Goal: Task Accomplishment & Management: Manage account settings

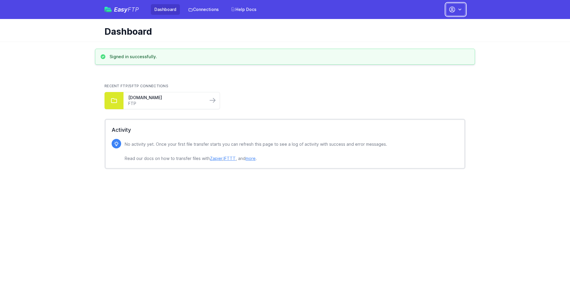
click at [446, 10] on button "button" at bounding box center [456, 9] width 20 height 12
click at [431, 36] on link "Your Profile" at bounding box center [436, 35] width 57 height 11
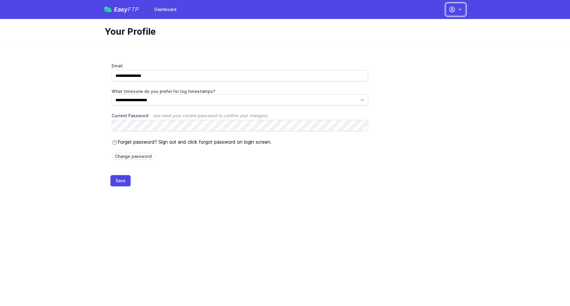
click at [456, 9] on button "button" at bounding box center [456, 9] width 20 height 12
click at [433, 29] on link "Dashboard" at bounding box center [436, 24] width 57 height 11
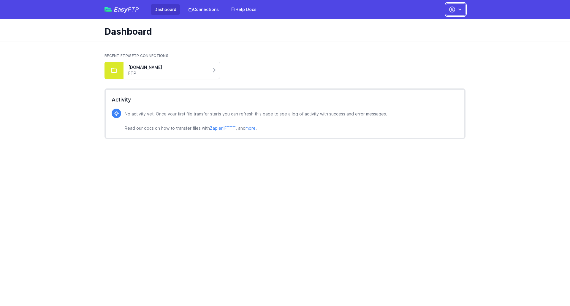
click at [453, 8] on icon "button" at bounding box center [452, 9] width 7 height 7
click at [426, 25] on link "Account Settings" at bounding box center [436, 24] width 57 height 11
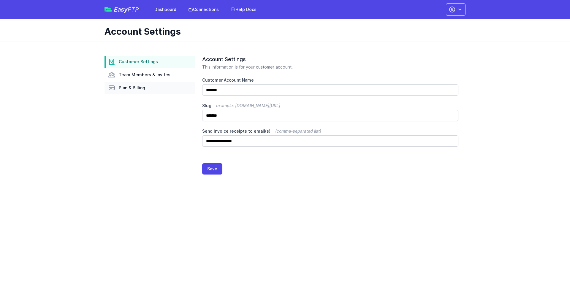
click at [128, 91] on span "Plan & Billing" at bounding box center [132, 88] width 26 height 6
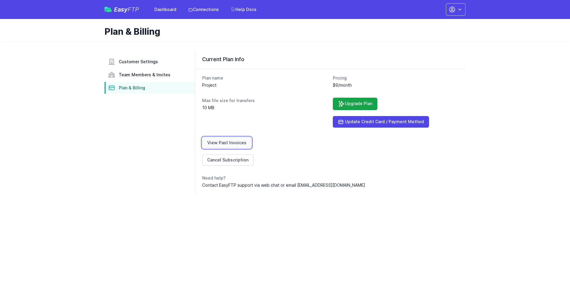
click at [223, 143] on link "View Past Invoices" at bounding box center [226, 142] width 49 height 11
